Goal: Task Accomplishment & Management: Use online tool/utility

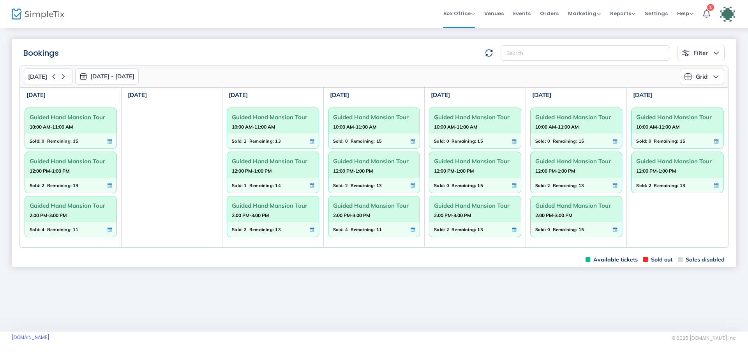
click at [573, 179] on div "Sold: 2 Remaining: 13" at bounding box center [577, 185] width 92 height 15
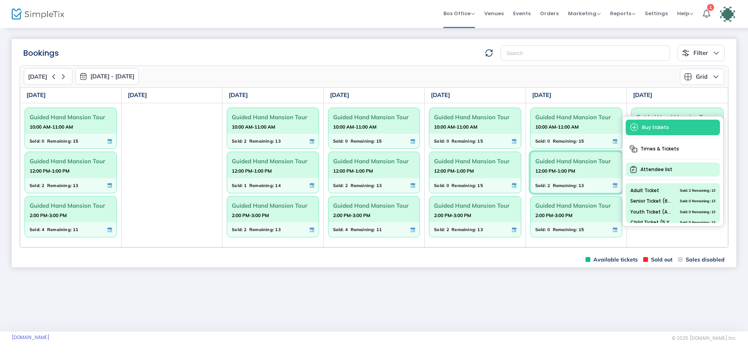
click at [664, 171] on span "Attendee list" at bounding box center [673, 169] width 94 height 14
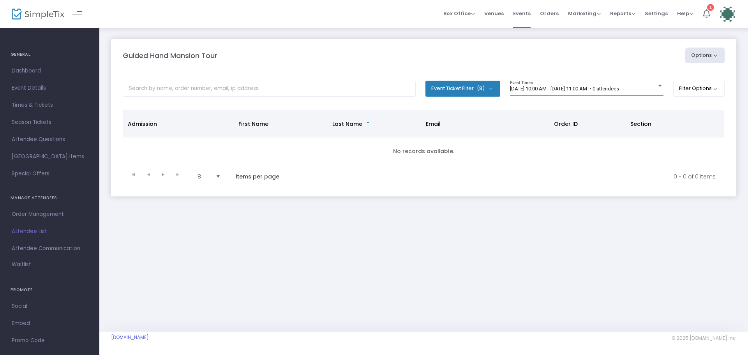
click at [651, 88] on div "[DATE] 10:00 AM - [DATE] 11:00 AM • 0 attendees" at bounding box center [583, 89] width 146 height 6
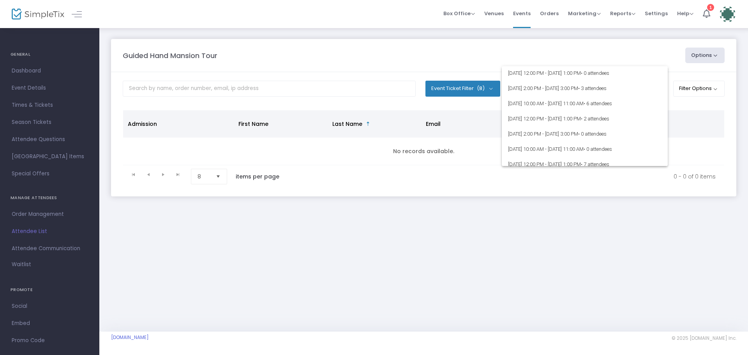
scroll to position [4513, 0]
click at [561, 145] on span "[DATE] 12:00 PM - [DATE] 1:00 PM • 2 attendees" at bounding box center [585, 149] width 154 height 15
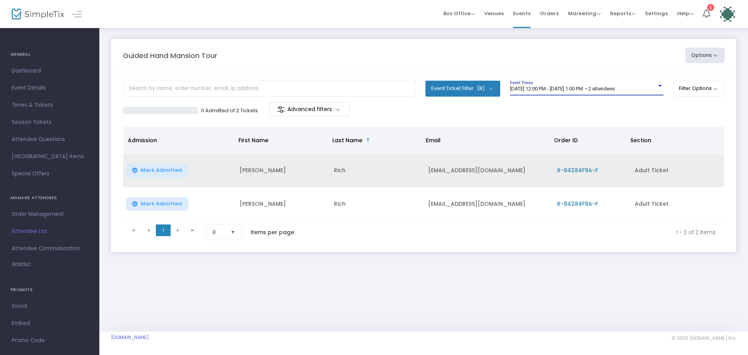
click at [570, 169] on span "R-94284F9A-F" at bounding box center [577, 170] width 41 height 8
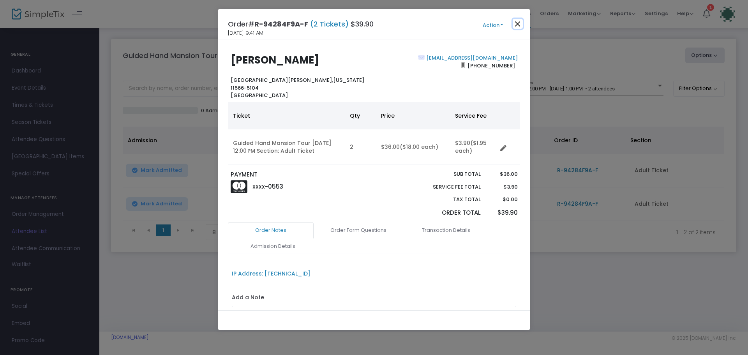
click at [515, 23] on button "Close" at bounding box center [518, 24] width 10 height 10
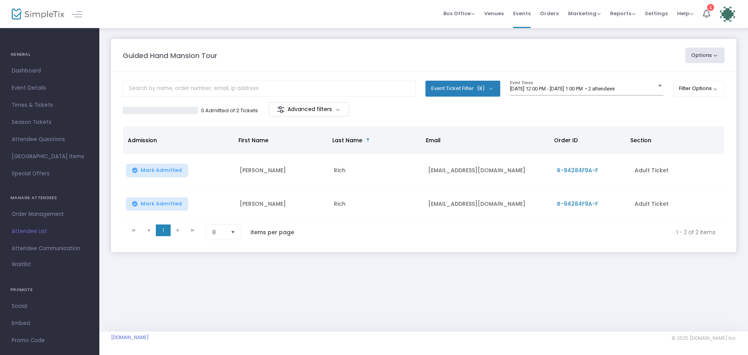
click at [723, 9] on img at bounding box center [728, 14] width 16 height 16
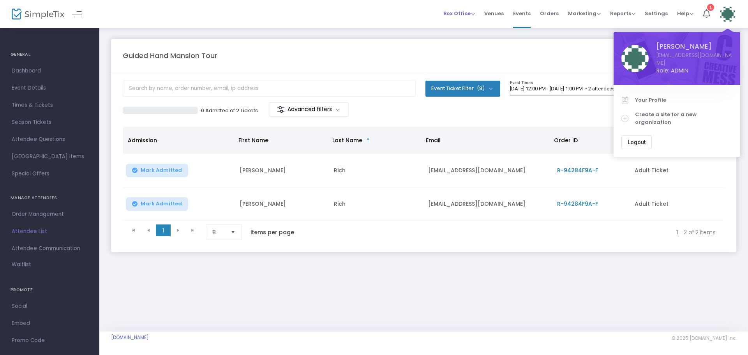
click at [455, 12] on span "Box Office" at bounding box center [459, 13] width 32 height 7
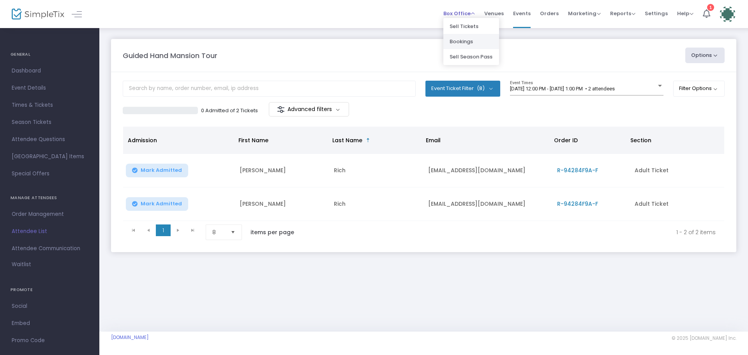
click at [458, 40] on li "Bookings" at bounding box center [471, 41] width 56 height 15
